Goal: Find specific page/section: Find specific page/section

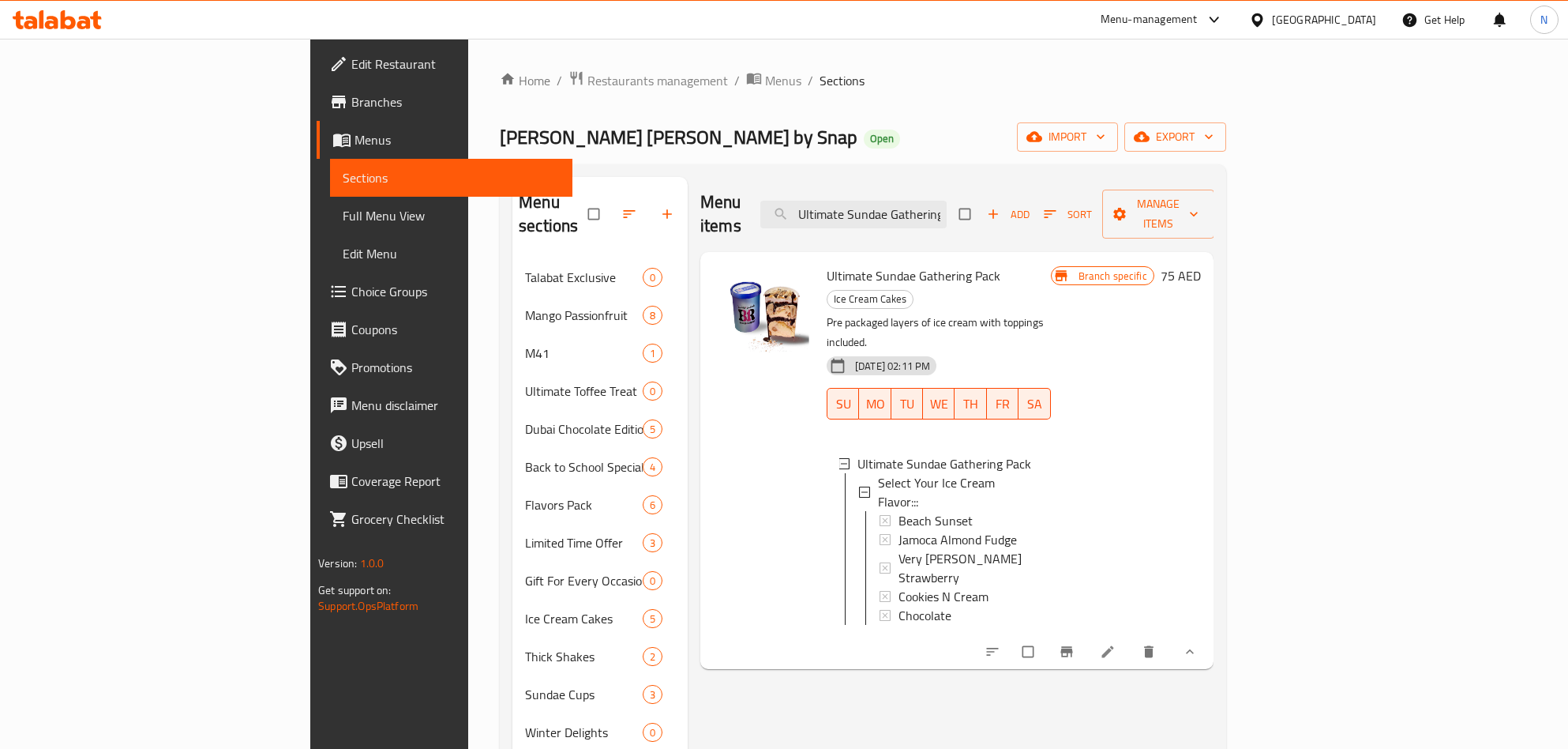
click at [1339, 3] on div "[GEOGRAPHIC_DATA]" at bounding box center [1312, 19] width 153 height 38
click at [1326, 19] on div "[GEOGRAPHIC_DATA]" at bounding box center [1324, 19] width 104 height 18
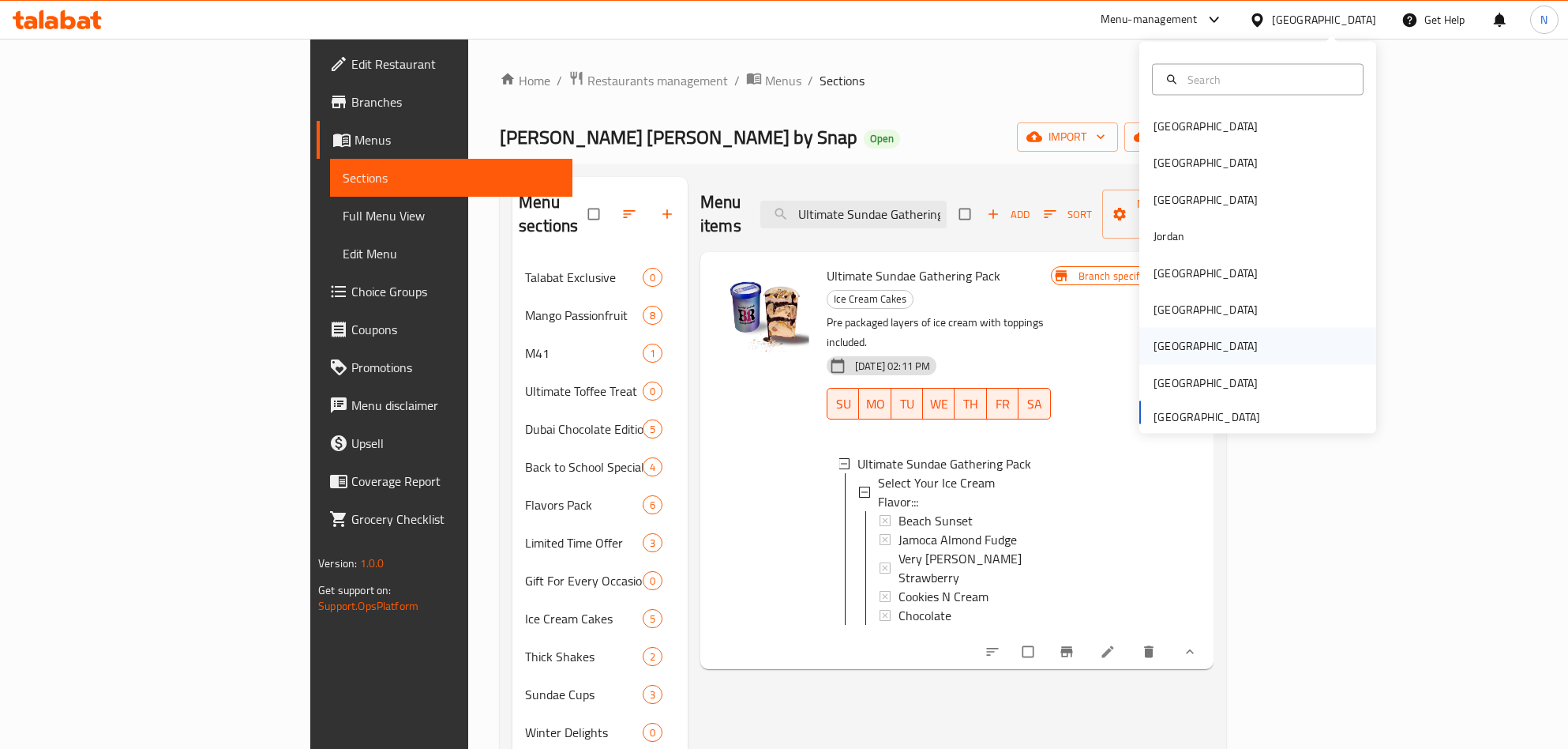
click at [1185, 352] on div "[GEOGRAPHIC_DATA]" at bounding box center [1258, 346] width 237 height 37
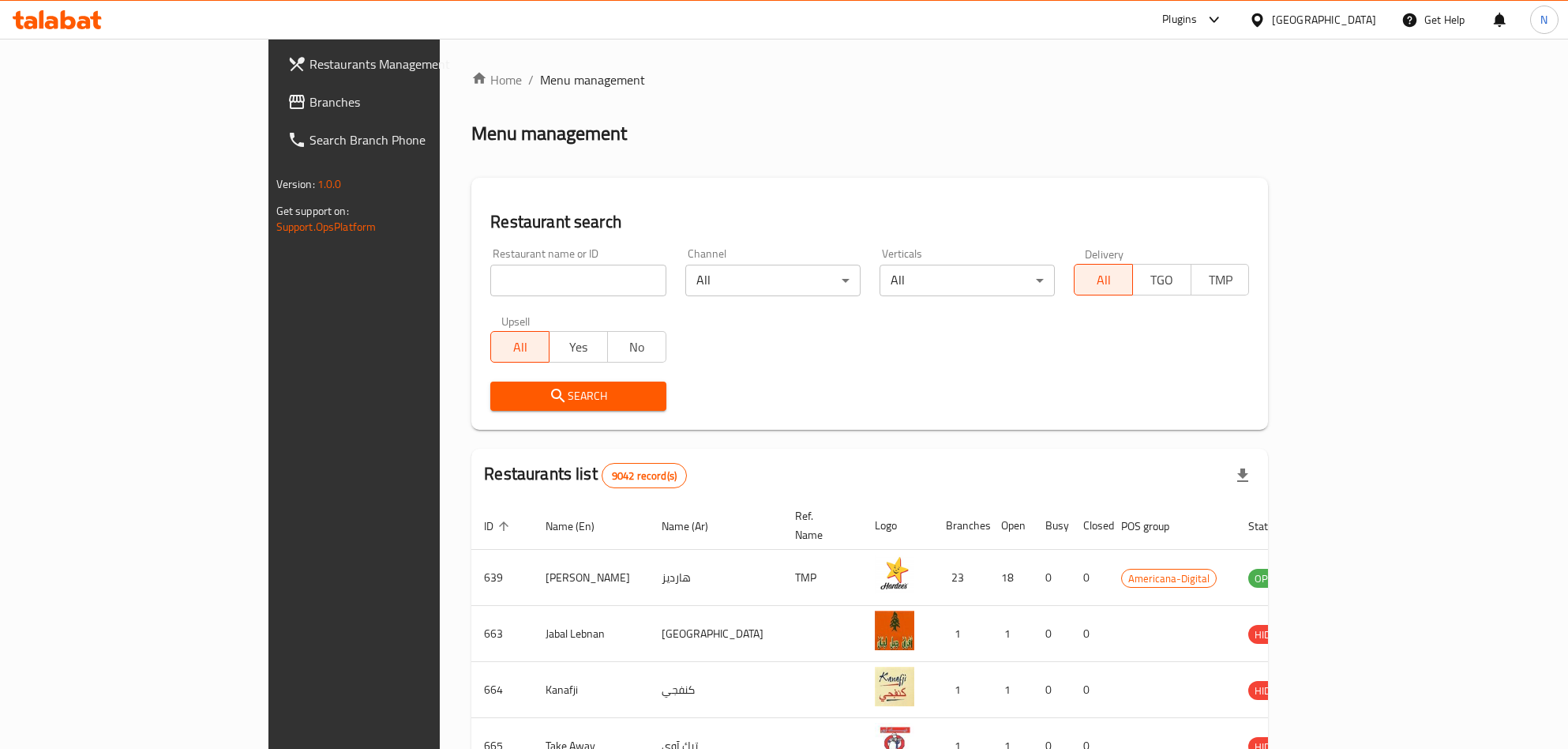
click at [309, 105] on span "Branches" at bounding box center [413, 102] width 208 height 19
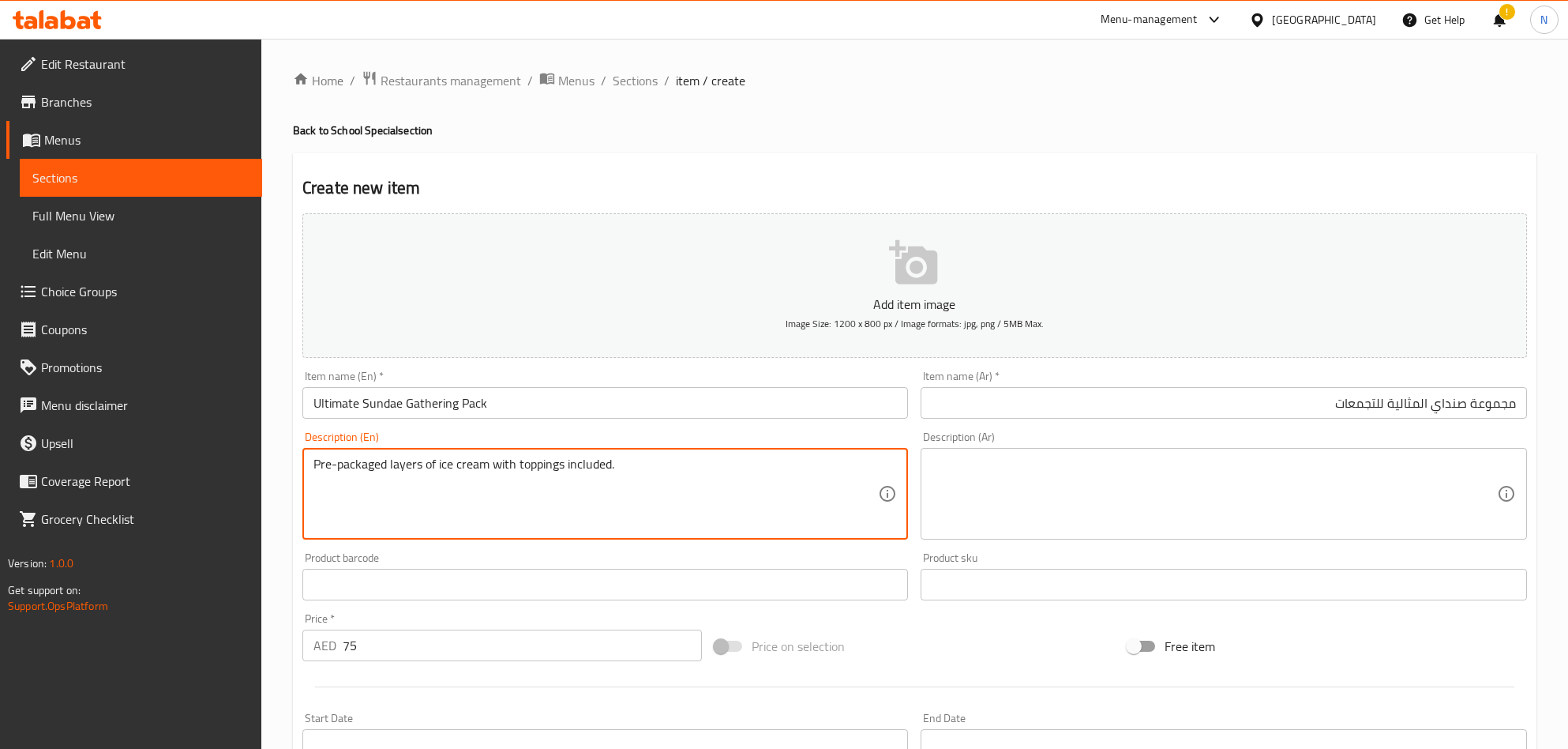
scroll to position [237, 0]
